Goal: Task Accomplishment & Management: Complete application form

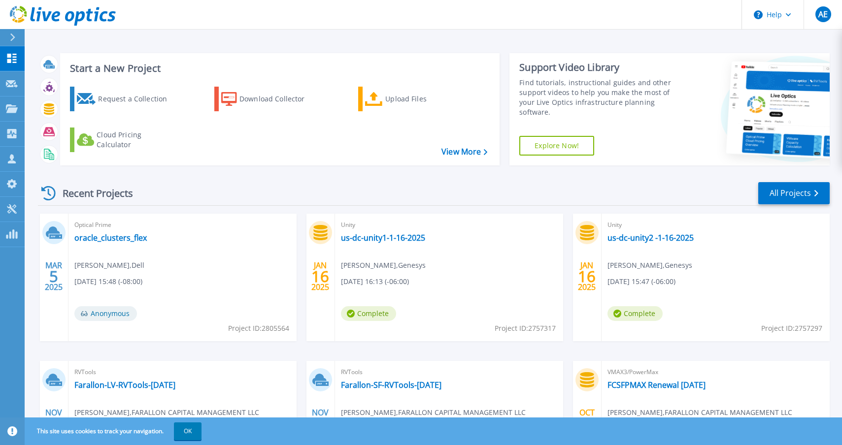
click at [12, 37] on icon at bounding box center [12, 38] width 5 height 8
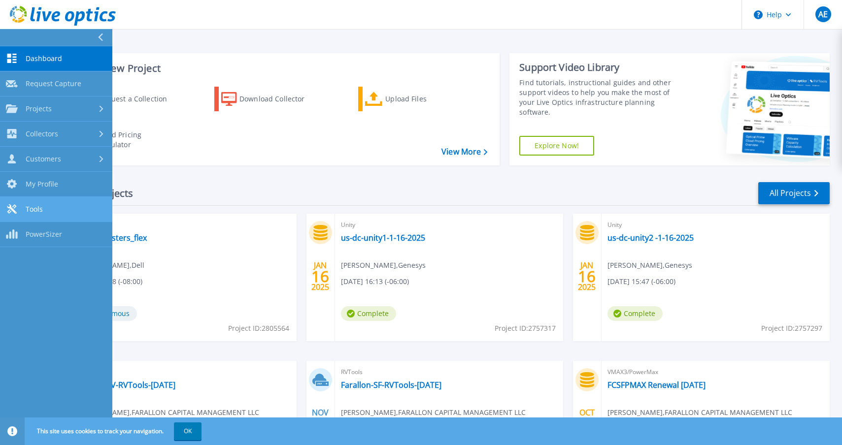
click at [84, 213] on link "Tools Tools" at bounding box center [56, 209] width 112 height 25
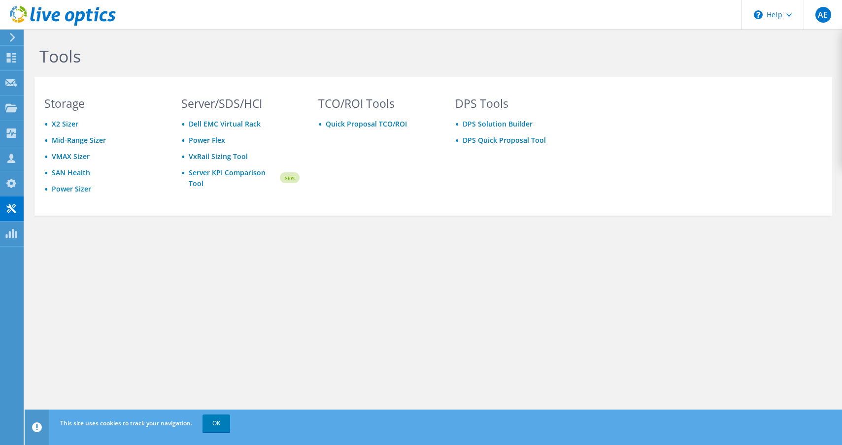
click at [10, 34] on use at bounding box center [12, 37] width 5 height 9
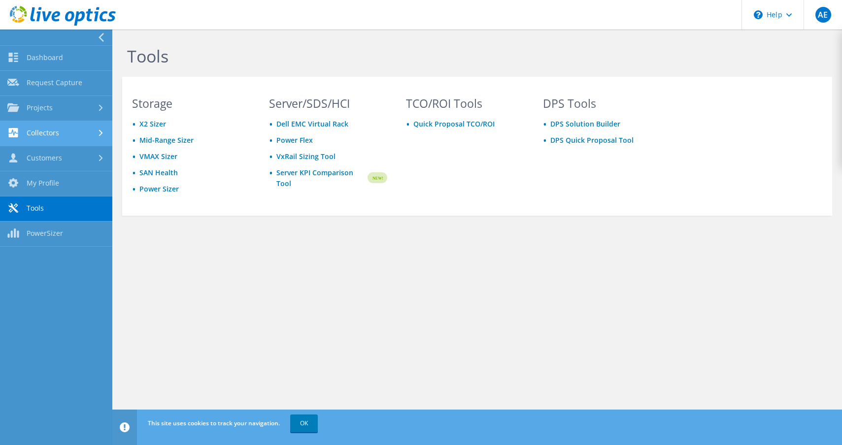
click at [86, 126] on link "Collectors" at bounding box center [56, 133] width 112 height 25
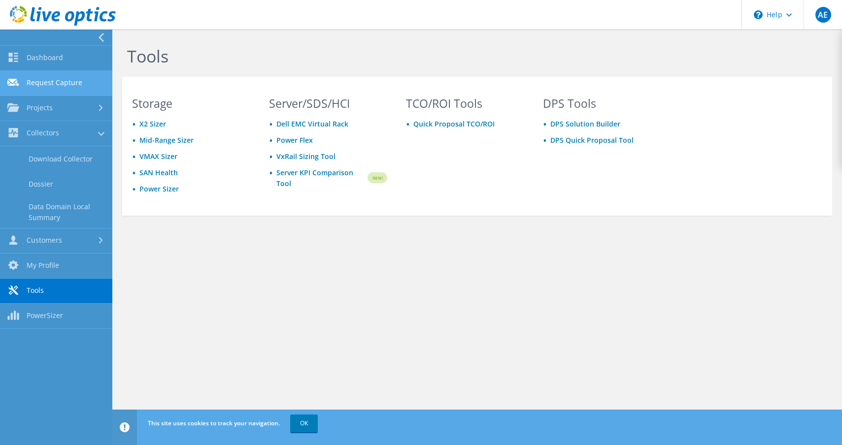
click at [87, 82] on link "Request Capture" at bounding box center [56, 83] width 112 height 25
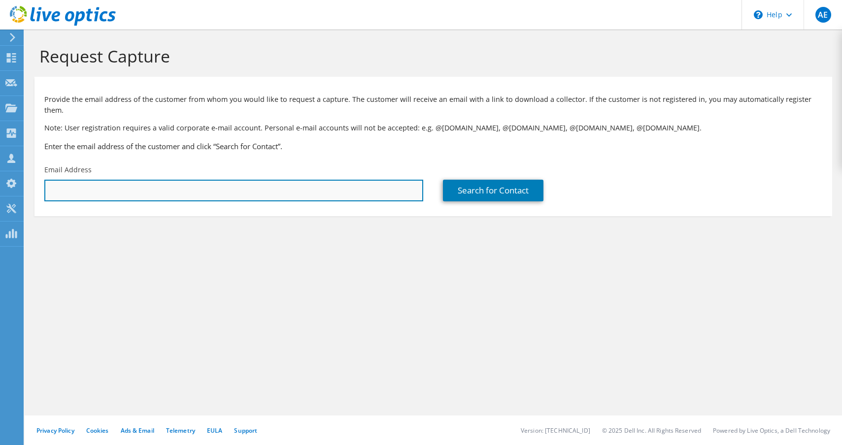
click at [252, 185] on input "text" at bounding box center [233, 191] width 379 height 22
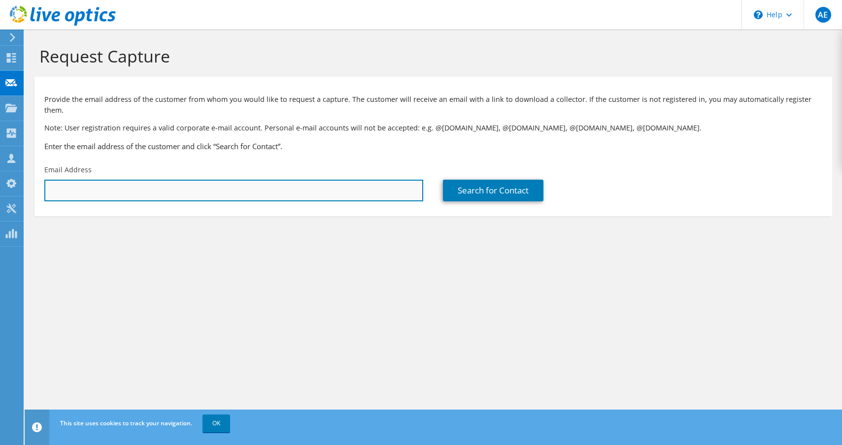
paste input "[PERSON_NAME][EMAIL_ADDRESS][PERSON_NAME][DOMAIN_NAME]"
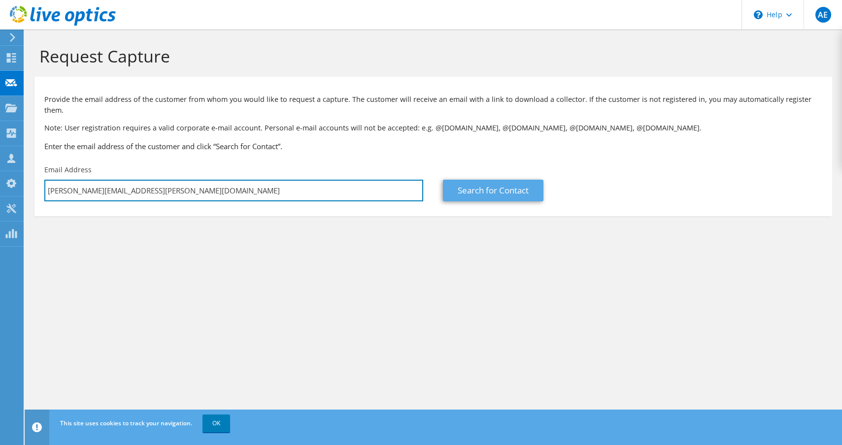
type input "[PERSON_NAME][EMAIL_ADDRESS][PERSON_NAME][DOMAIN_NAME]"
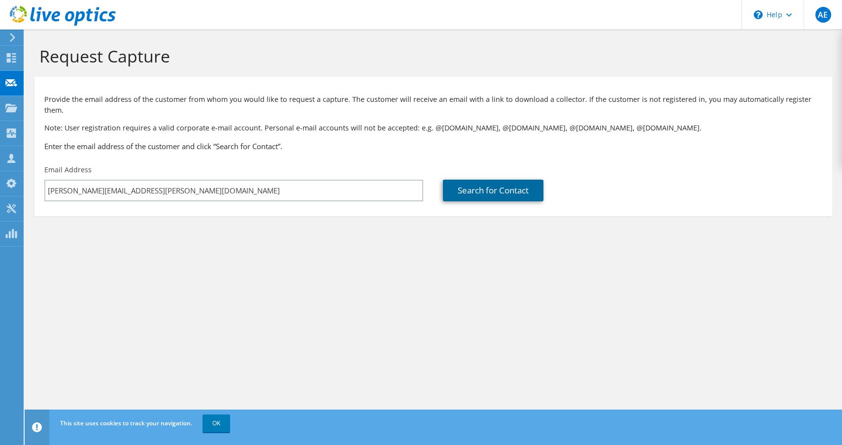
click at [491, 182] on link "Search for Contact" at bounding box center [493, 191] width 101 height 22
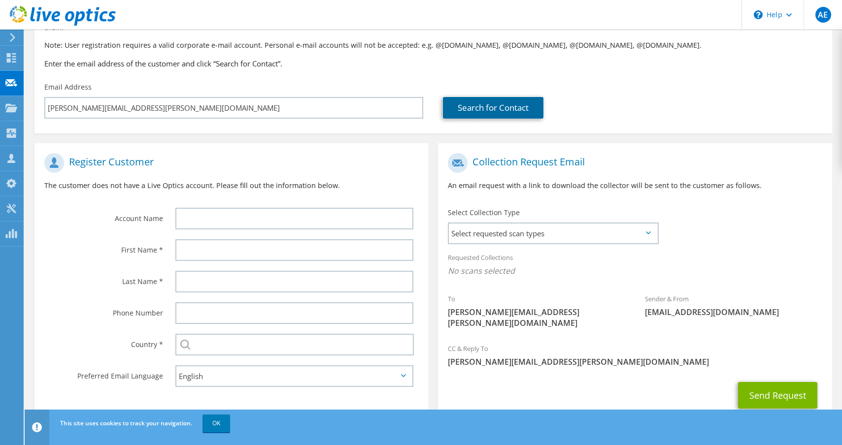
scroll to position [85, 0]
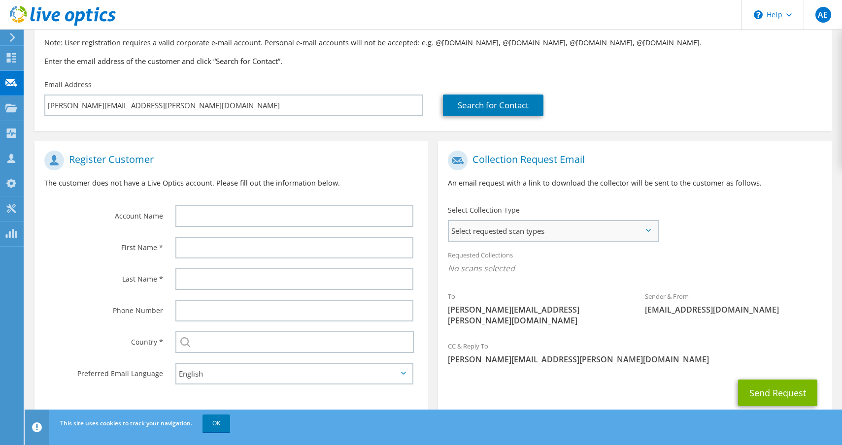
click at [645, 221] on span "Select requested scan types" at bounding box center [553, 231] width 208 height 20
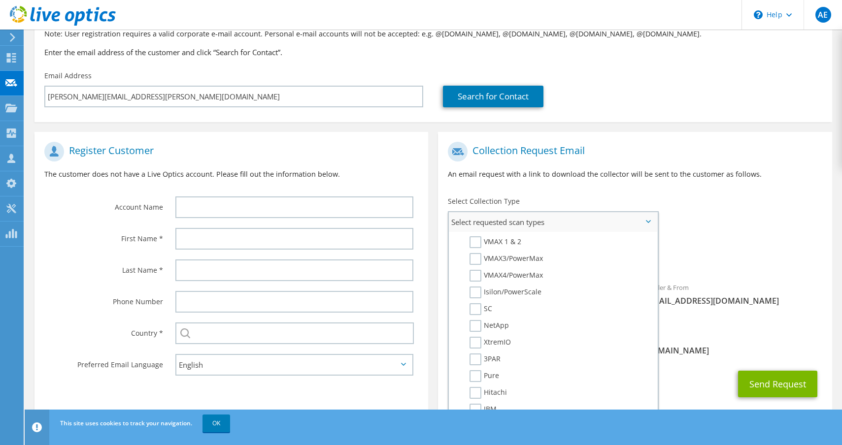
scroll to position [232, 0]
click at [477, 371] on label "Pure" at bounding box center [485, 377] width 30 height 12
click at [0, 0] on input "Pure" at bounding box center [0, 0] width 0 height 0
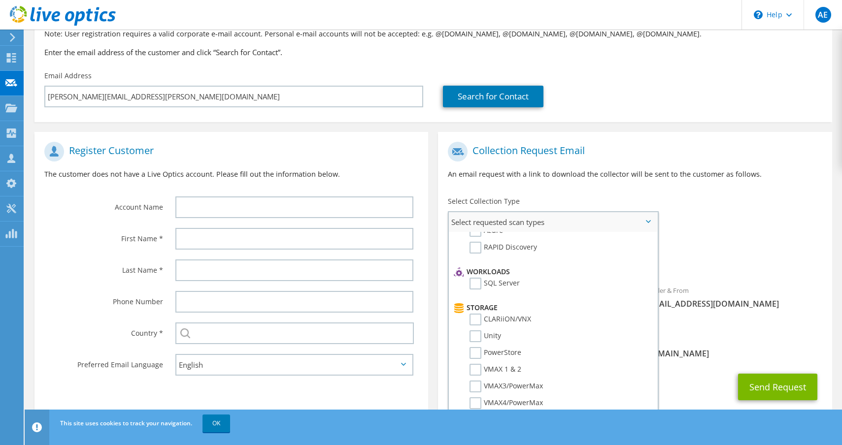
scroll to position [79, 0]
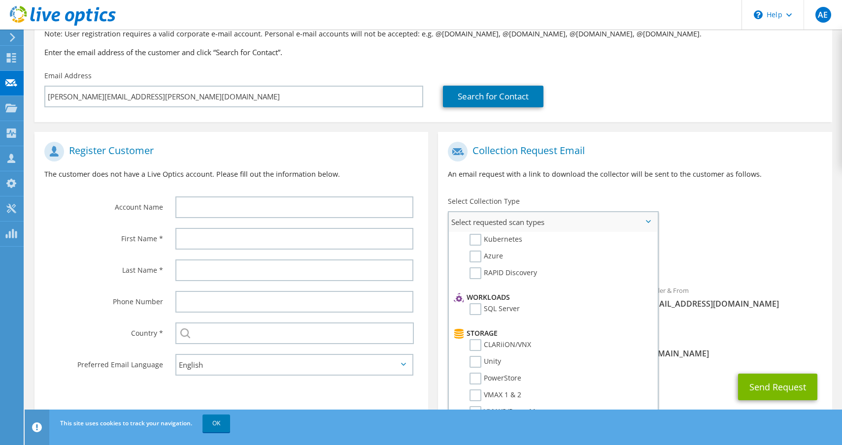
drag, startPoint x: 653, startPoint y: 337, endPoint x: 645, endPoint y: 276, distance: 62.2
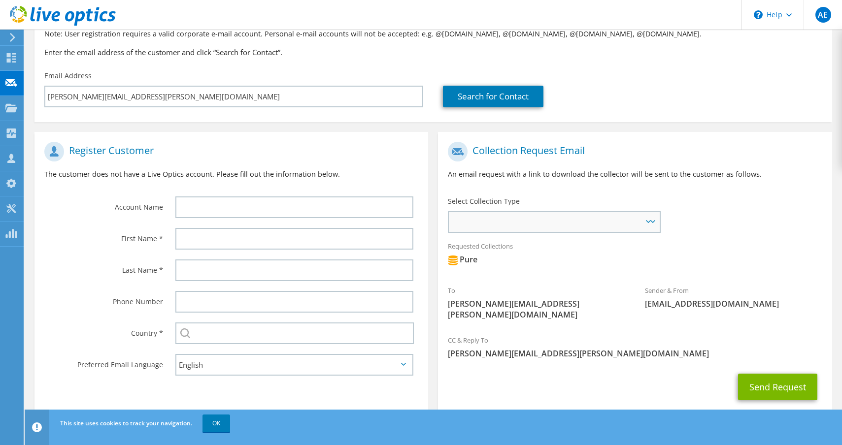
click at [651, 220] on icon at bounding box center [652, 221] width 5 height 3
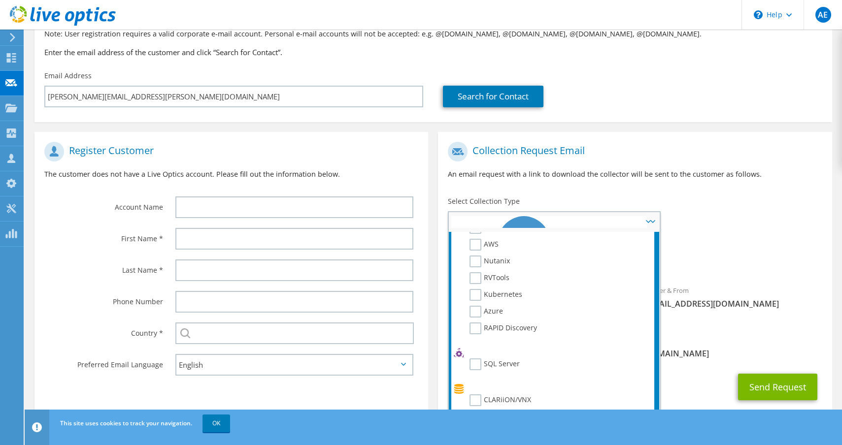
scroll to position [0, 0]
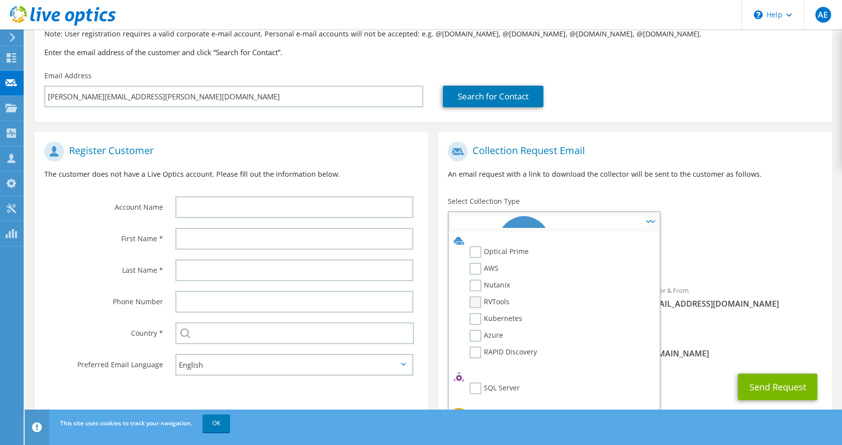
click at [479, 297] on label "RVTools" at bounding box center [490, 303] width 40 height 12
click at [0, 0] on input "RVTools" at bounding box center [0, 0] width 0 height 0
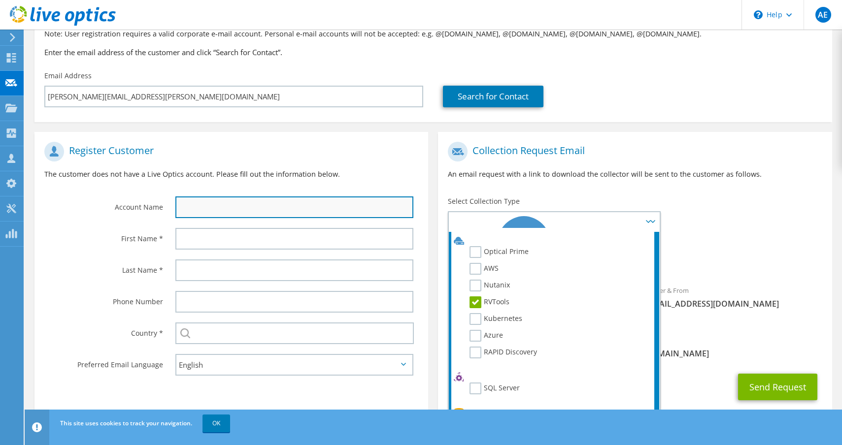
click at [237, 197] on input "text" at bounding box center [294, 208] width 238 height 22
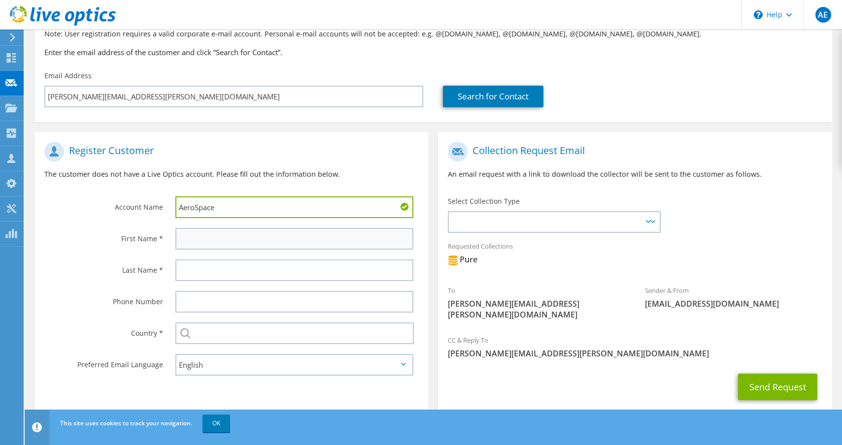
type input "AeroSpace"
click at [211, 231] on input "text" at bounding box center [294, 239] width 238 height 22
type input "Tommy"
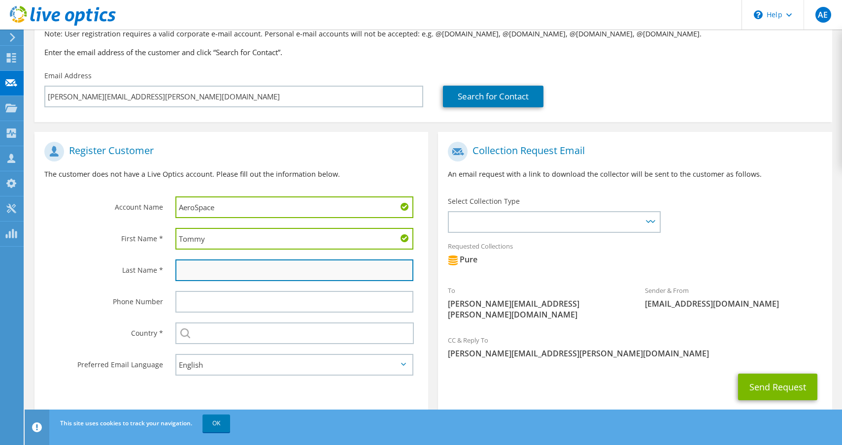
click at [228, 260] on input "text" at bounding box center [294, 271] width 238 height 22
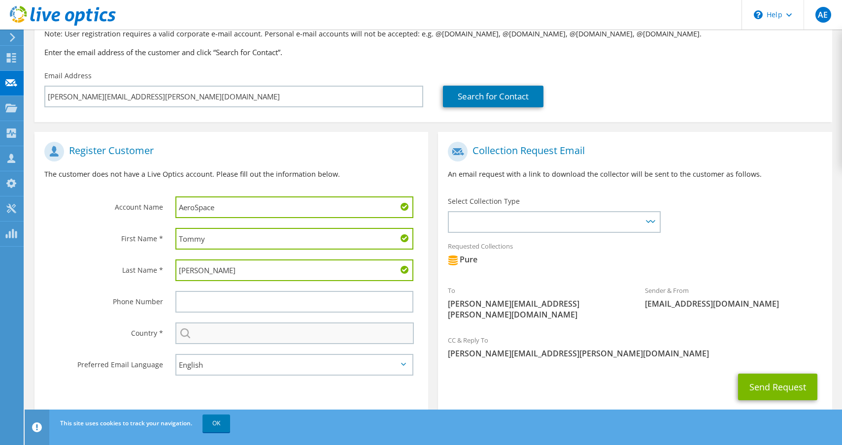
type input "[PERSON_NAME]"
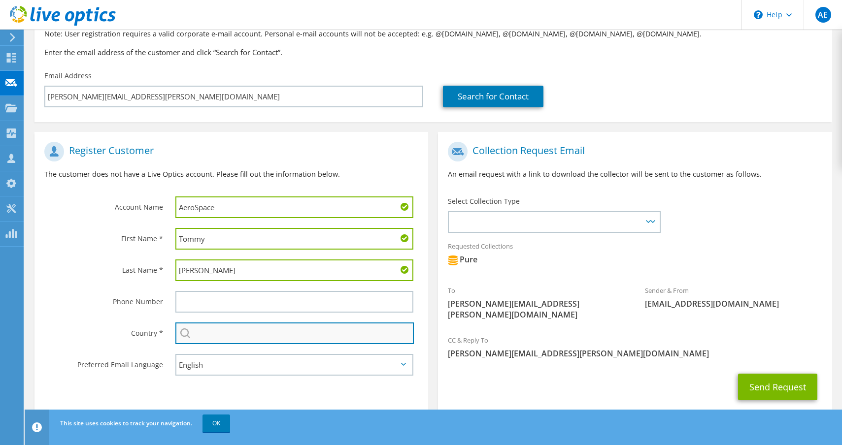
click at [245, 330] on input "text" at bounding box center [294, 334] width 238 height 22
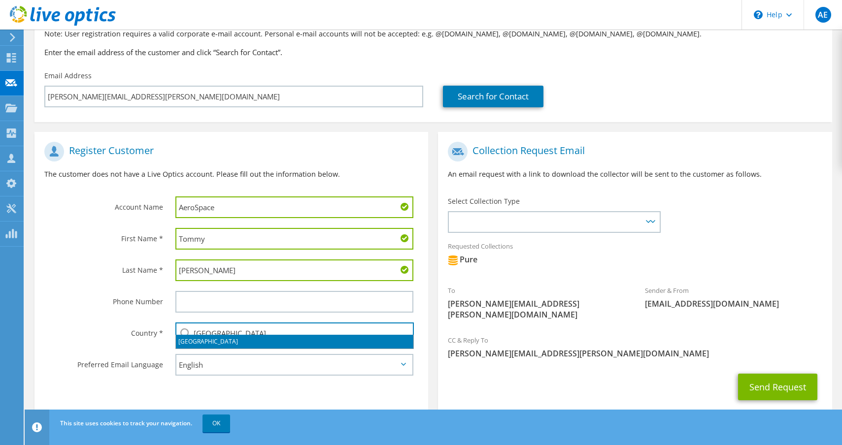
click at [236, 341] on li "[GEOGRAPHIC_DATA]" at bounding box center [294, 342] width 237 height 14
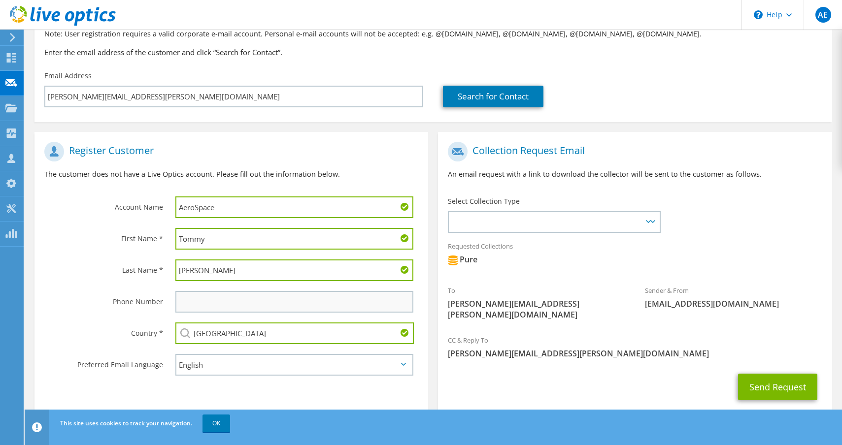
scroll to position [97, 0]
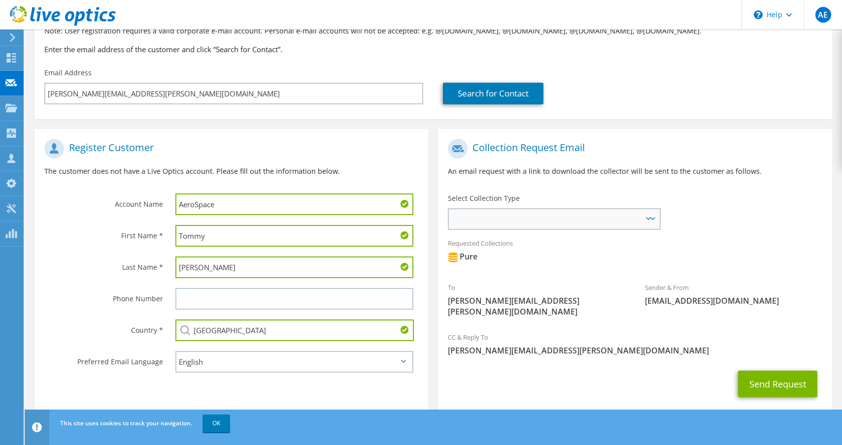
type input "[GEOGRAPHIC_DATA]"
click at [651, 217] on icon at bounding box center [652, 218] width 5 height 3
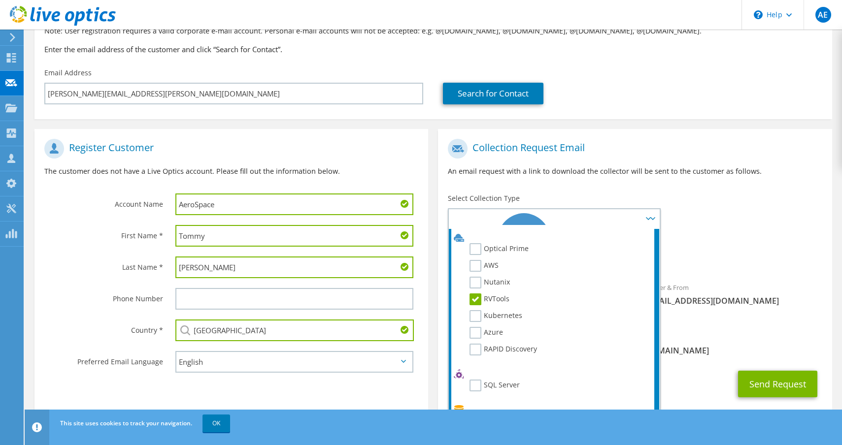
click at [699, 233] on div "Requested Collections No scans selected Pure" at bounding box center [635, 252] width 394 height 39
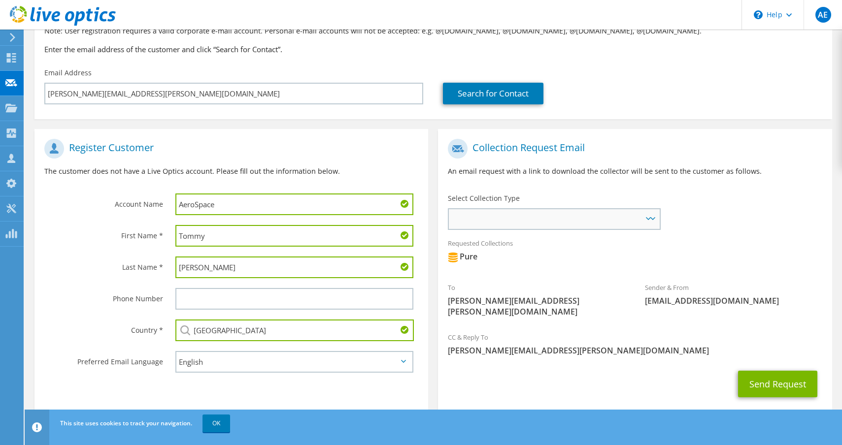
click at [654, 217] on icon at bounding box center [652, 218] width 5 height 3
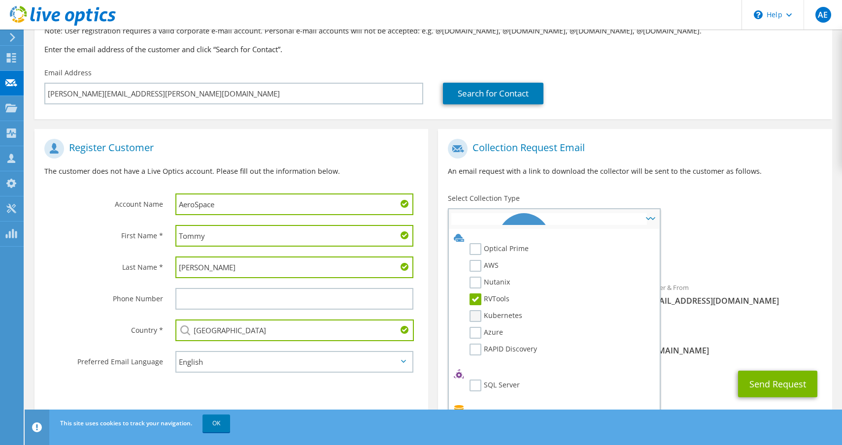
click at [480, 310] on label "Kubernetes" at bounding box center [496, 316] width 53 height 12
click at [0, 0] on input "Kubernetes" at bounding box center [0, 0] width 0 height 0
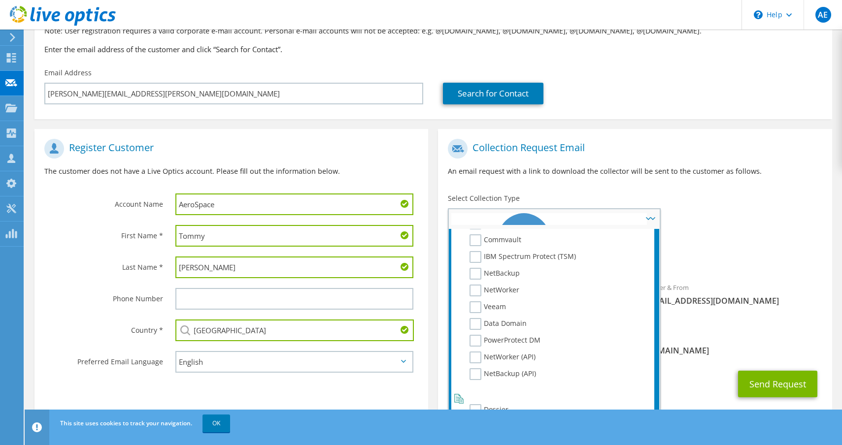
scroll to position [106, 0]
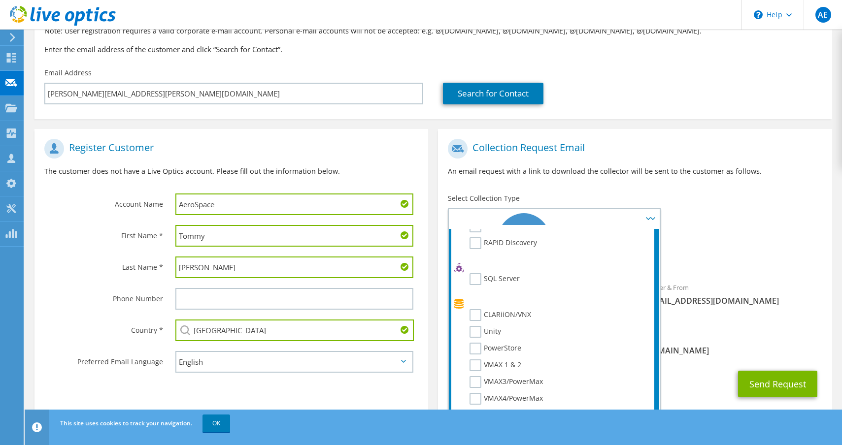
click at [713, 218] on div "To [PERSON_NAME][EMAIL_ADDRESS][PERSON_NAME][DOMAIN_NAME] Sender & From [EMAIL_…" at bounding box center [635, 230] width 394 height 193
